Goal: Find specific page/section: Find specific page/section

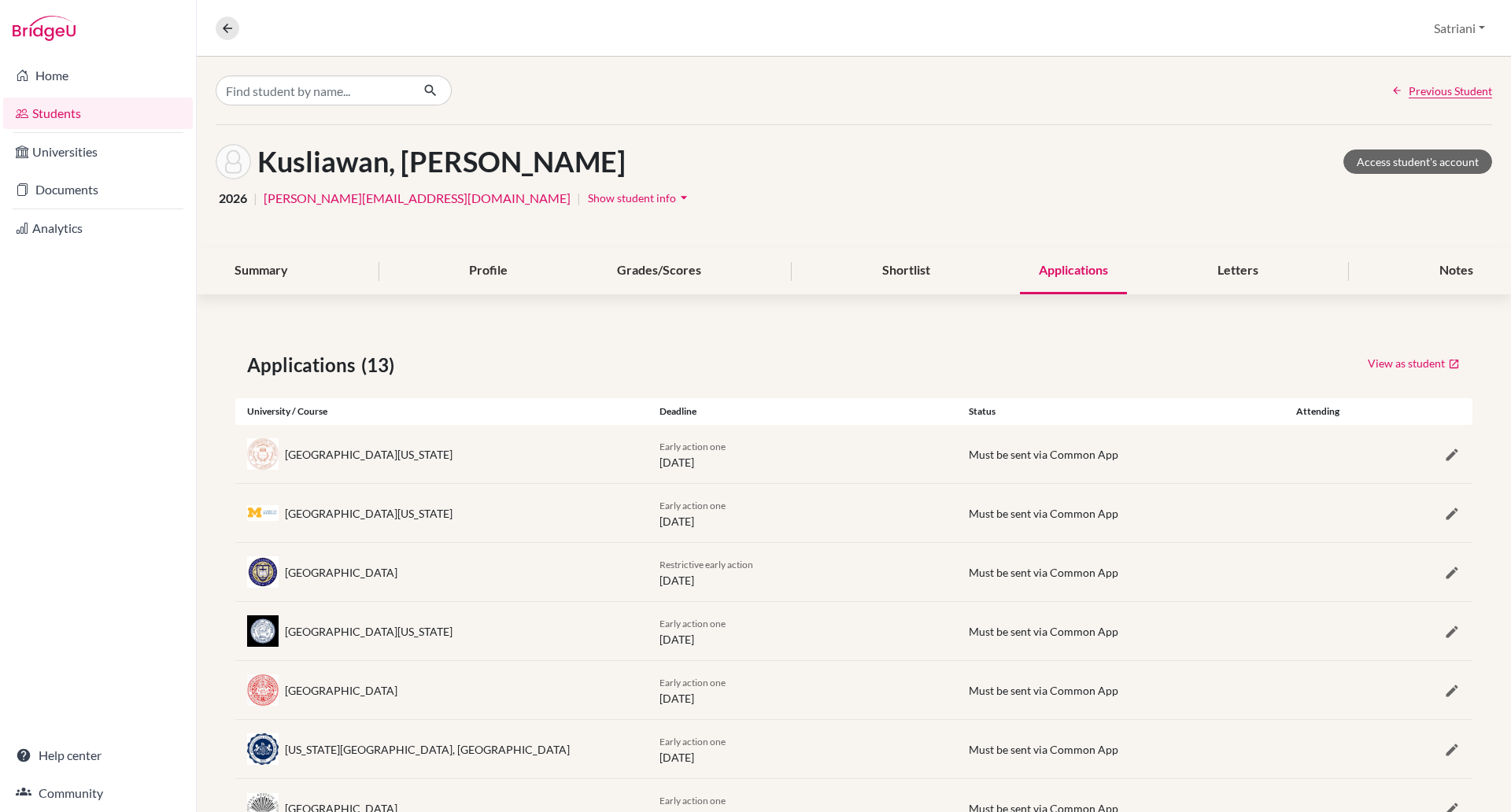
scroll to position [223, 0]
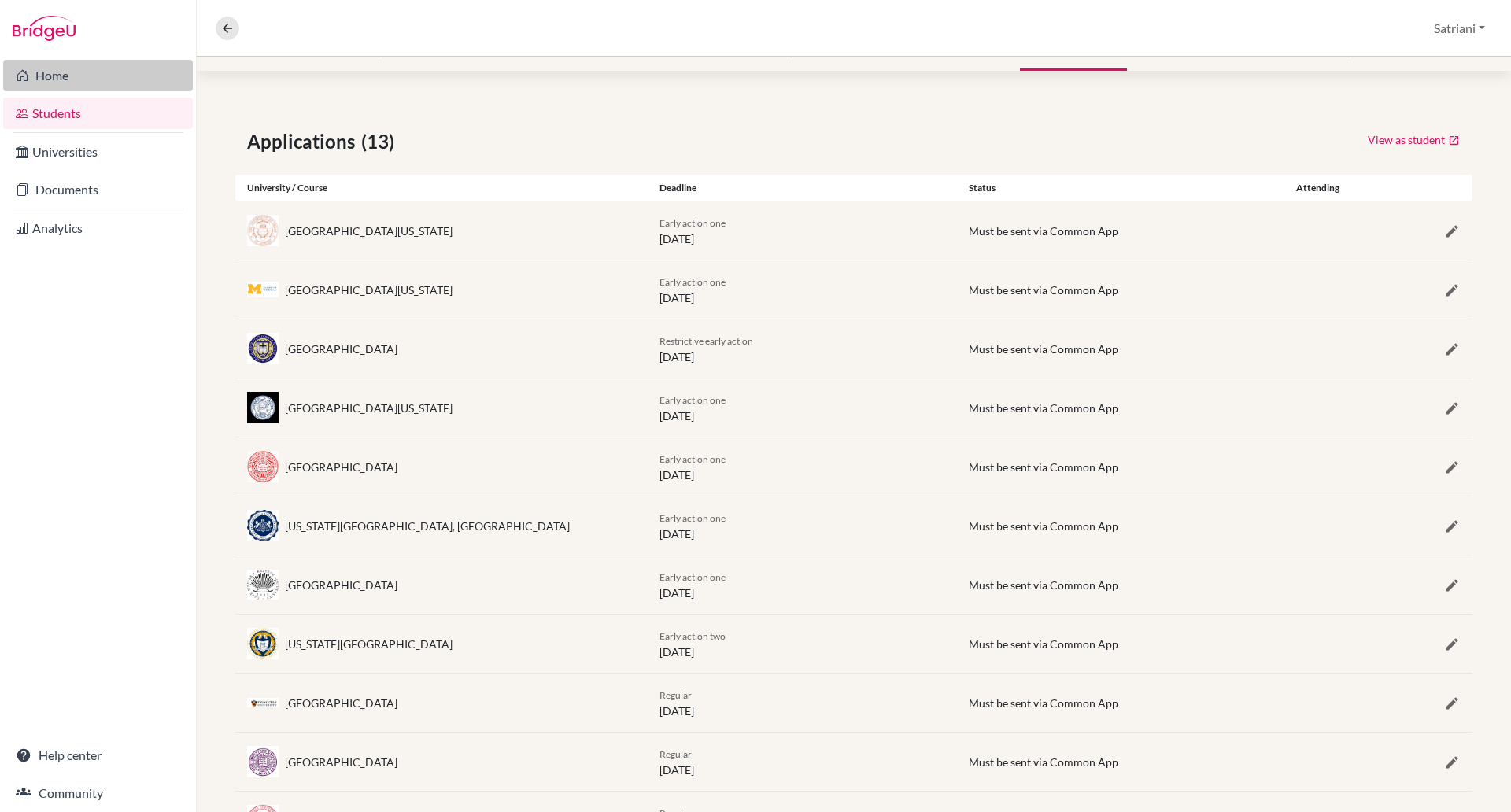
click at [52, 84] on link "Home" at bounding box center [98, 75] width 189 height 31
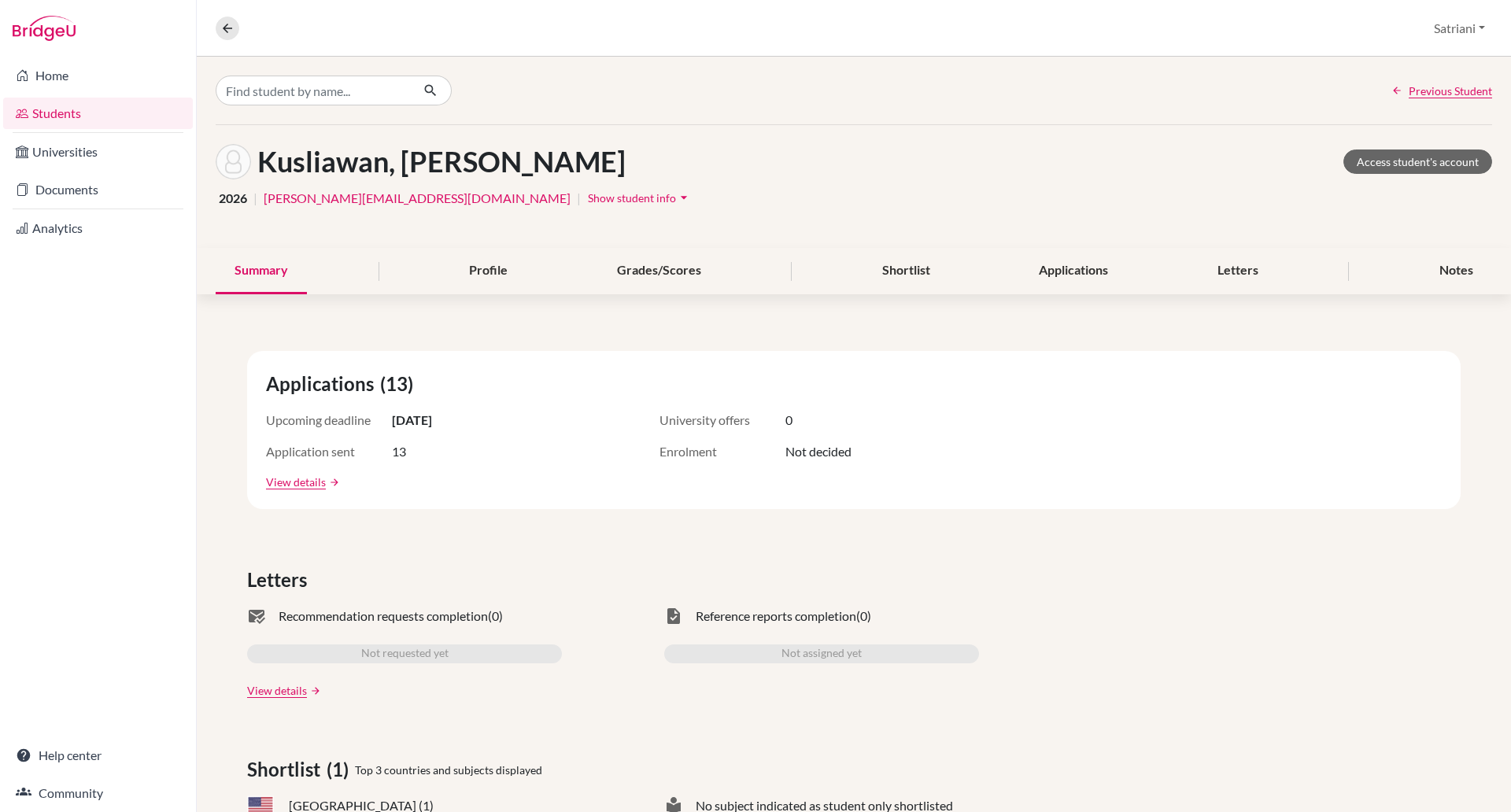
scroll to position [1, 0]
click at [1370, 163] on link "Access student's account" at bounding box center [1418, 160] width 149 height 24
click at [1398, 157] on link "Access student's account" at bounding box center [1418, 160] width 149 height 24
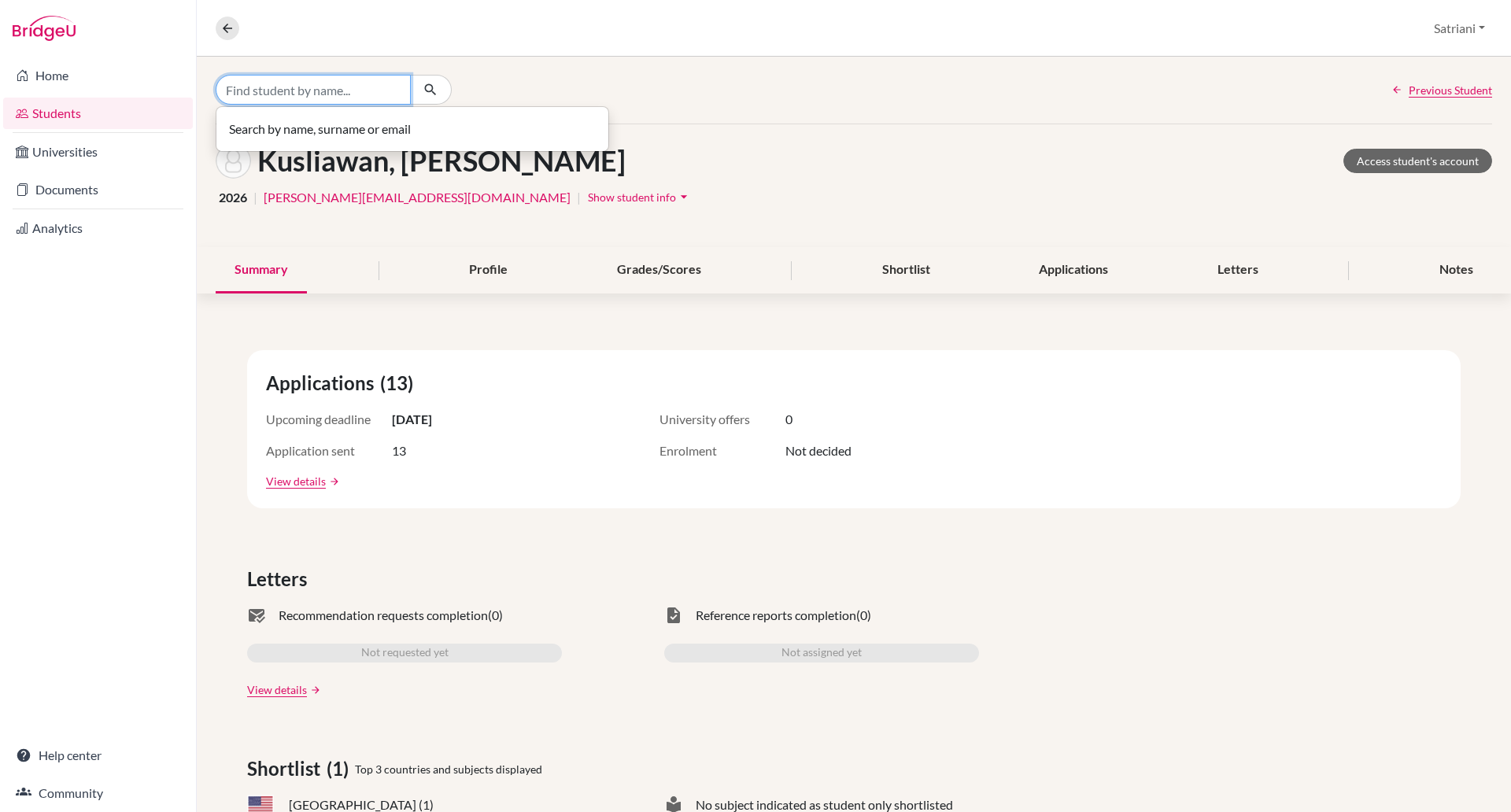
click at [352, 89] on input "Find student by name..." at bounding box center [314, 90] width 196 height 30
type input "[PERSON_NAME]"
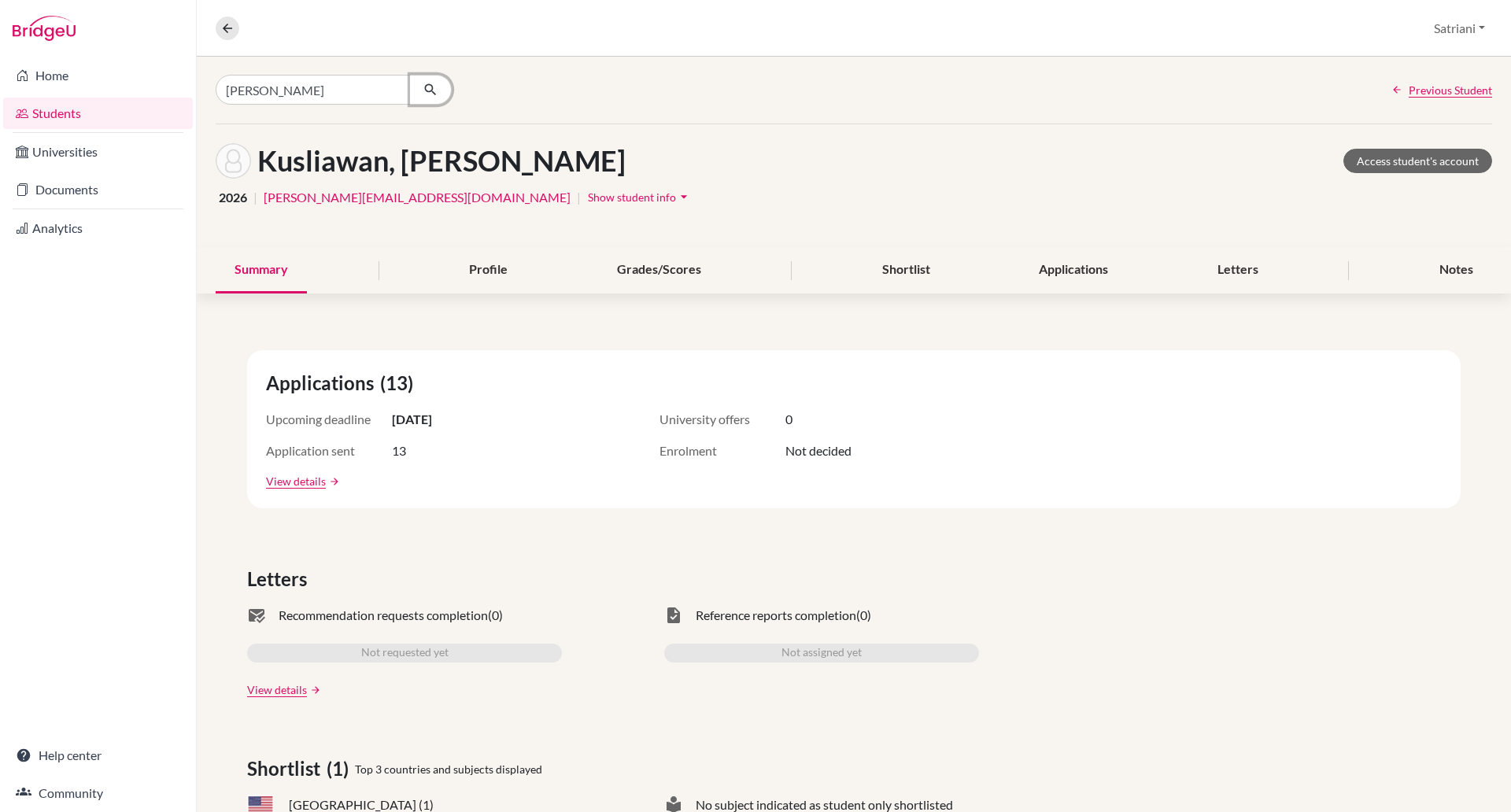
click at [435, 89] on icon "button" at bounding box center [430, 90] width 16 height 16
click at [79, 113] on link "Students" at bounding box center [98, 113] width 189 height 31
click at [65, 91] on link "Home" at bounding box center [98, 75] width 189 height 31
click at [352, 105] on div "[PERSON_NAME] Student" at bounding box center [854, 90] width 1314 height 68
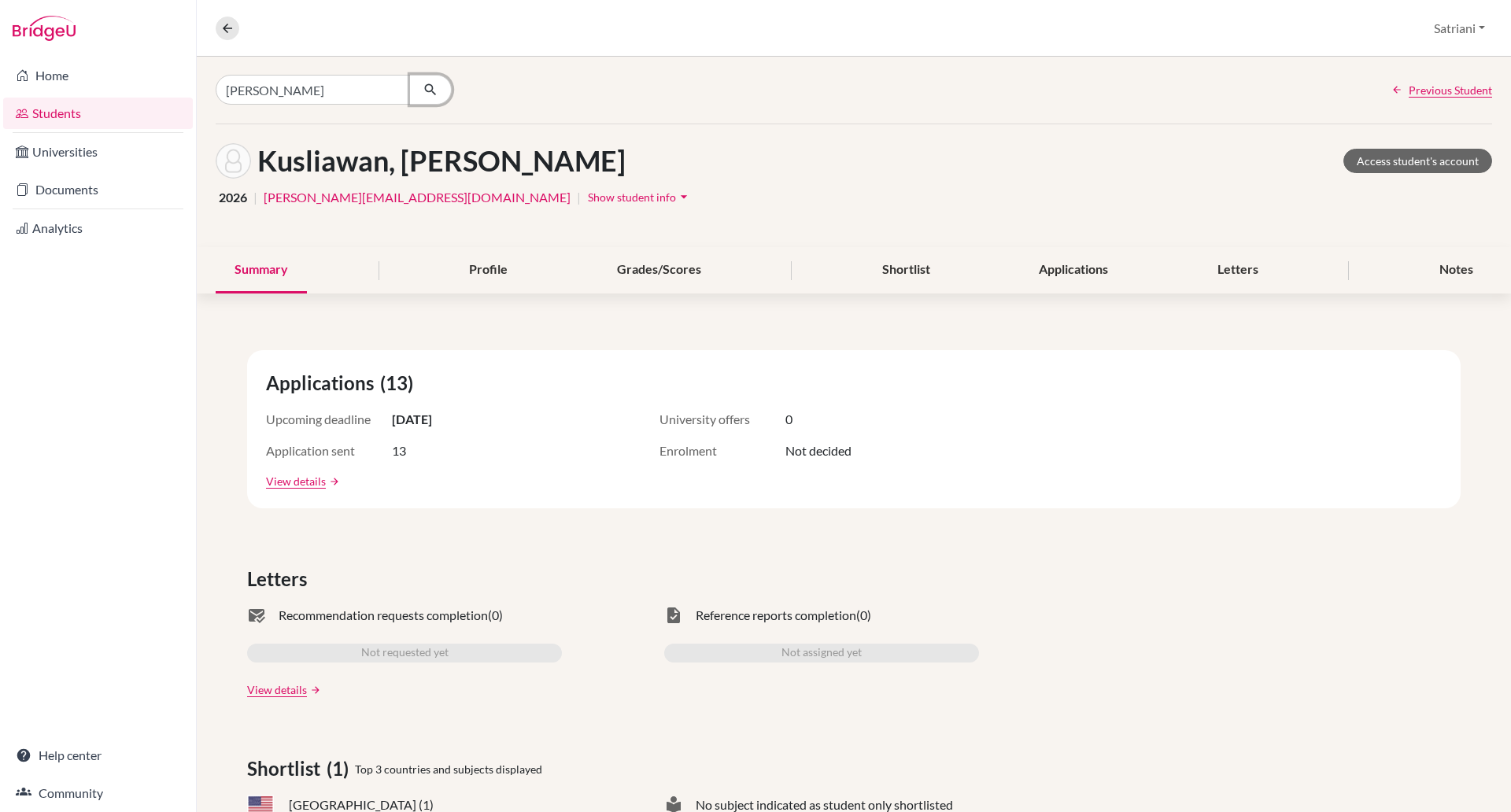
click at [432, 90] on icon "button" at bounding box center [430, 90] width 16 height 16
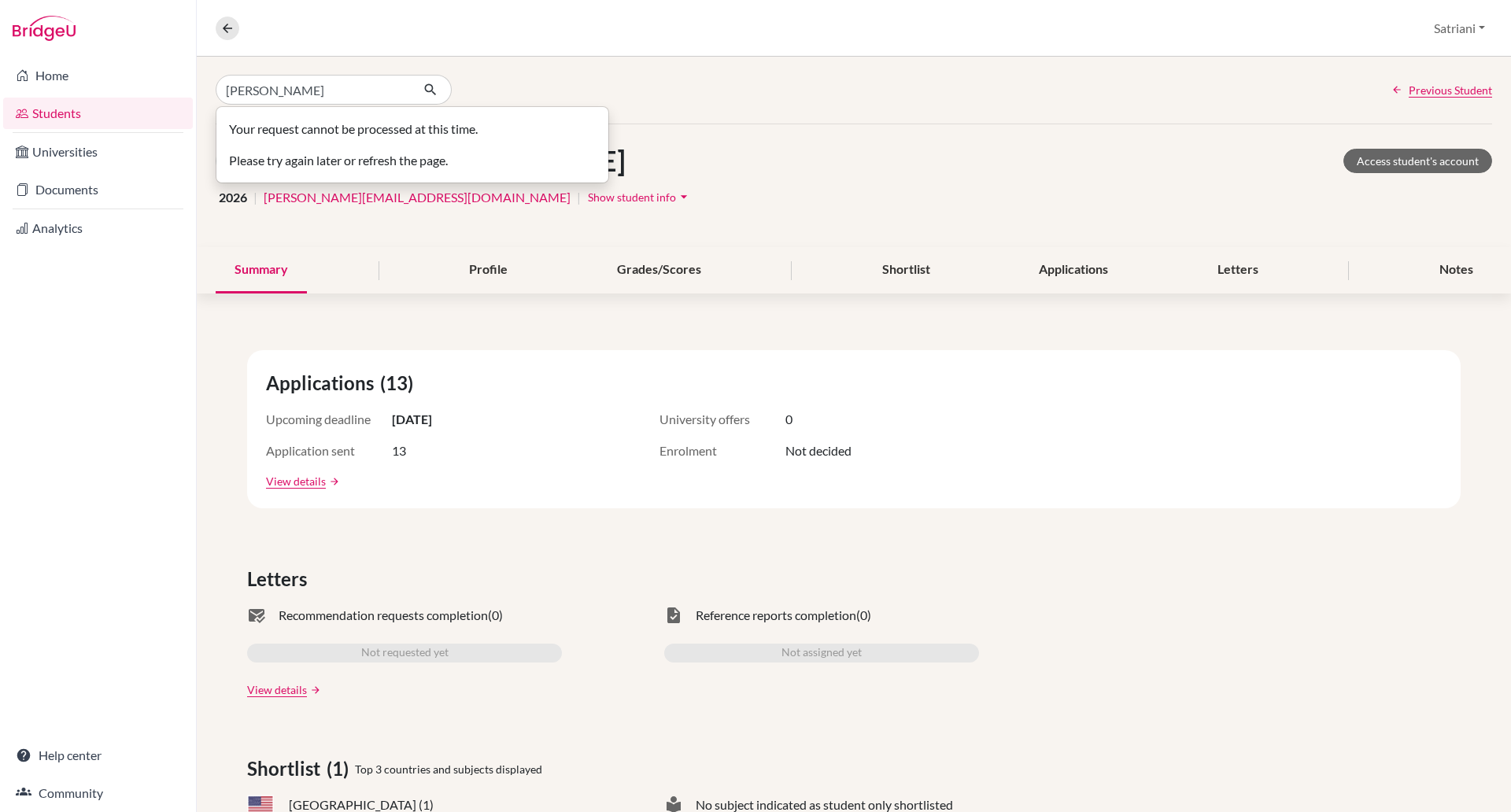
click at [56, 106] on link "Students" at bounding box center [98, 113] width 189 height 31
